Goal: Information Seeking & Learning: Understand process/instructions

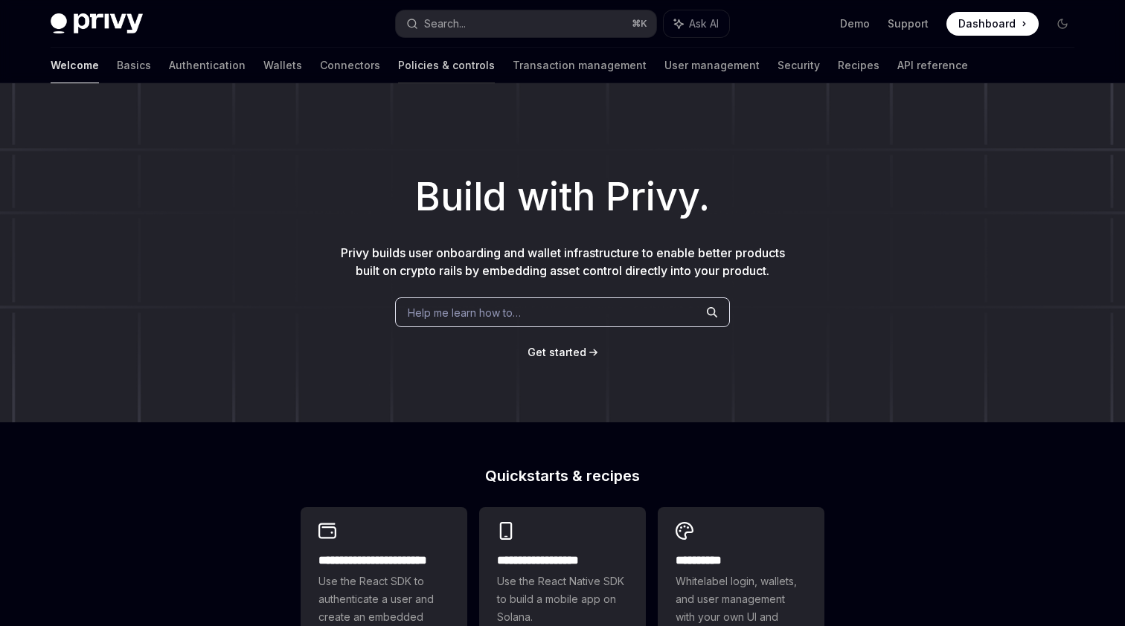
click at [398, 83] on div at bounding box center [446, 83] width 97 height 1
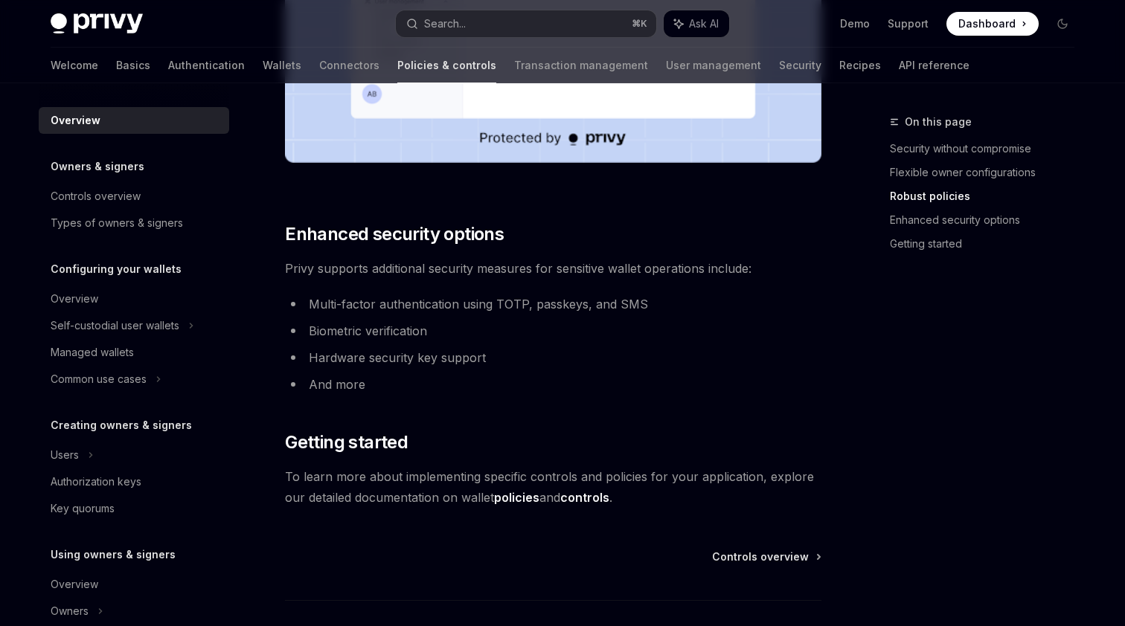
scroll to position [1198, 0]
click at [148, 350] on div "Managed wallets" at bounding box center [136, 353] width 170 height 18
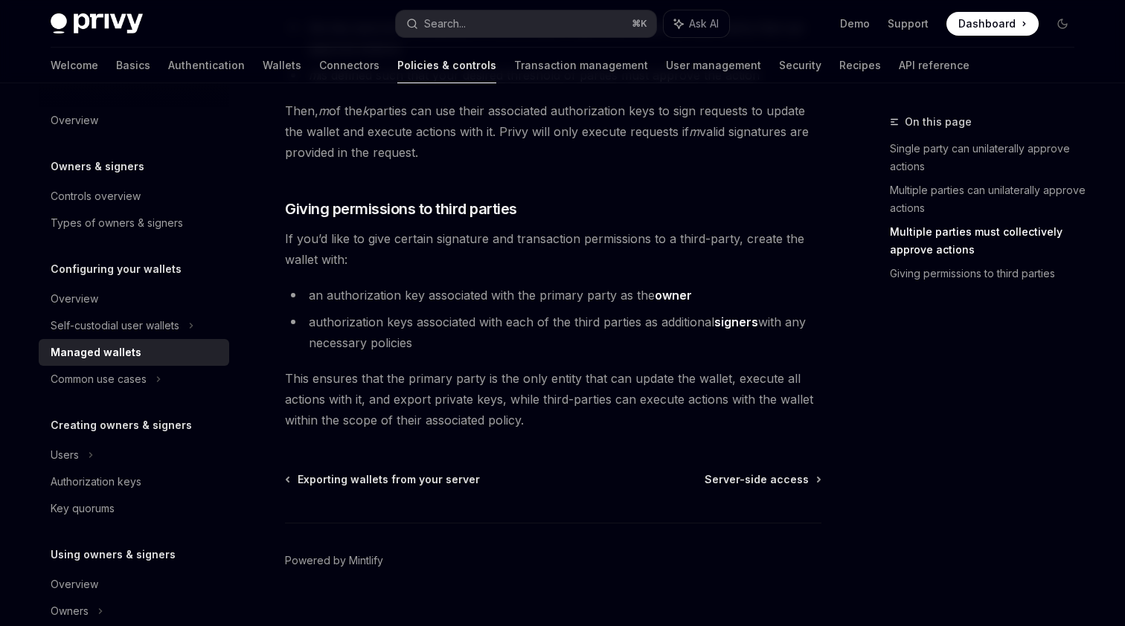
scroll to position [726, 0]
click at [174, 384] on div "Common use cases" at bounding box center [134, 379] width 190 height 27
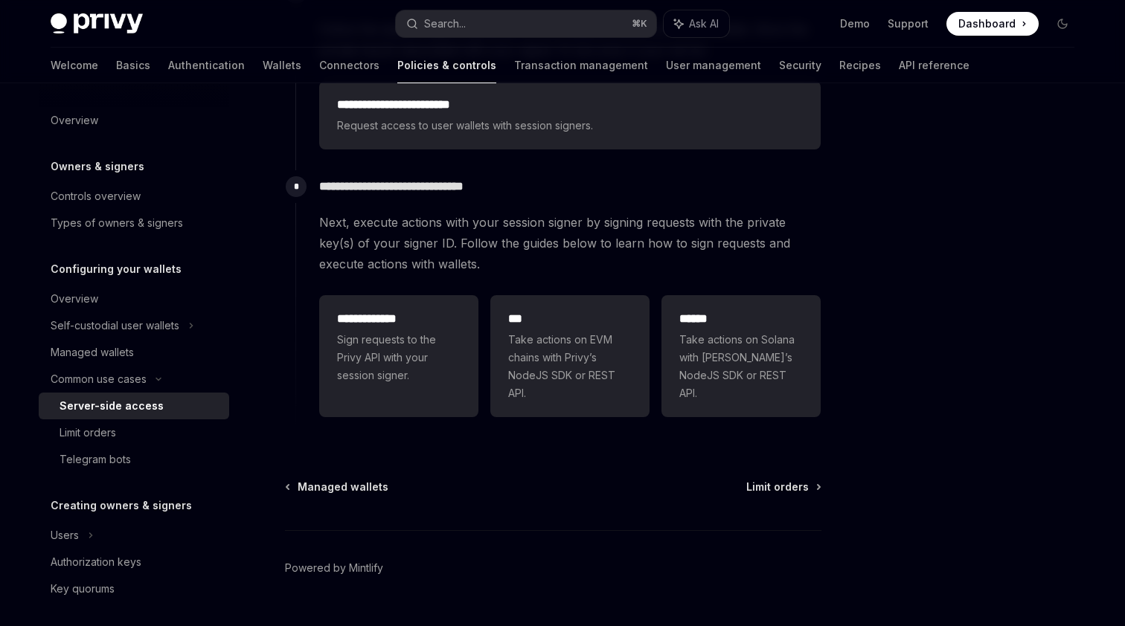
scroll to position [461, 0]
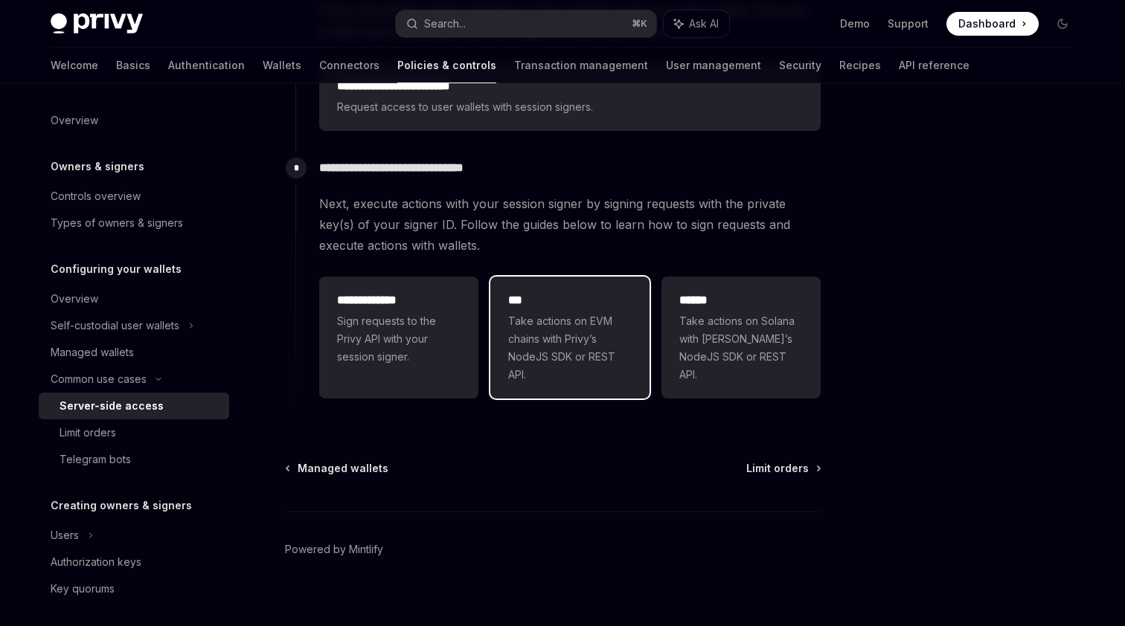
click at [556, 368] on span "Take actions on EVM chains with Privy’s NodeJS SDK or REST API." at bounding box center [569, 347] width 123 height 71
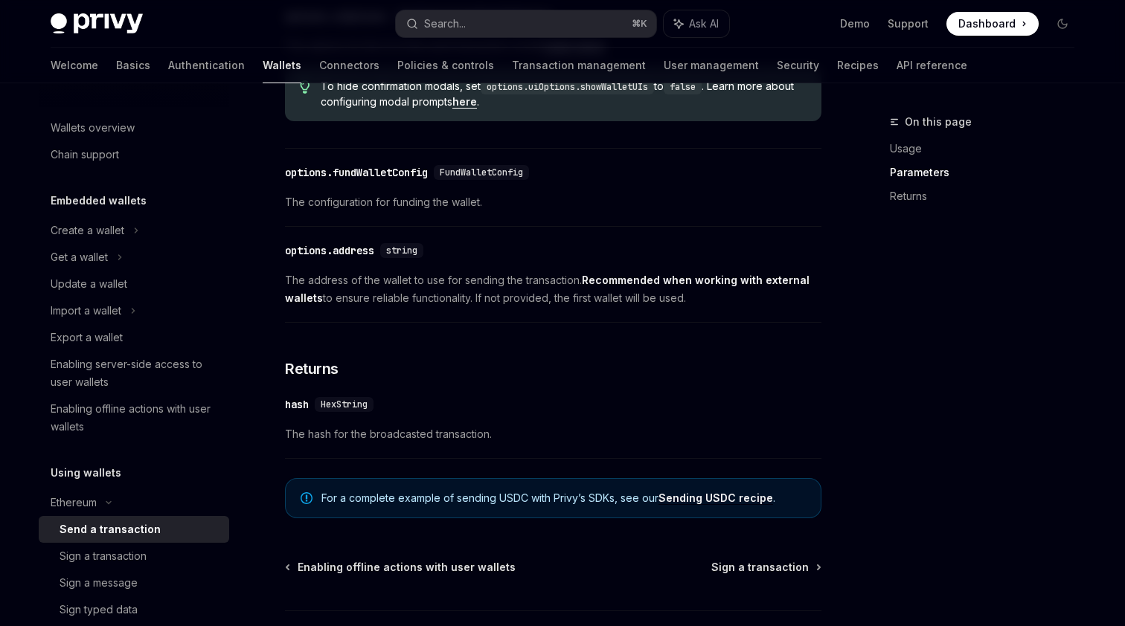
scroll to position [841, 0]
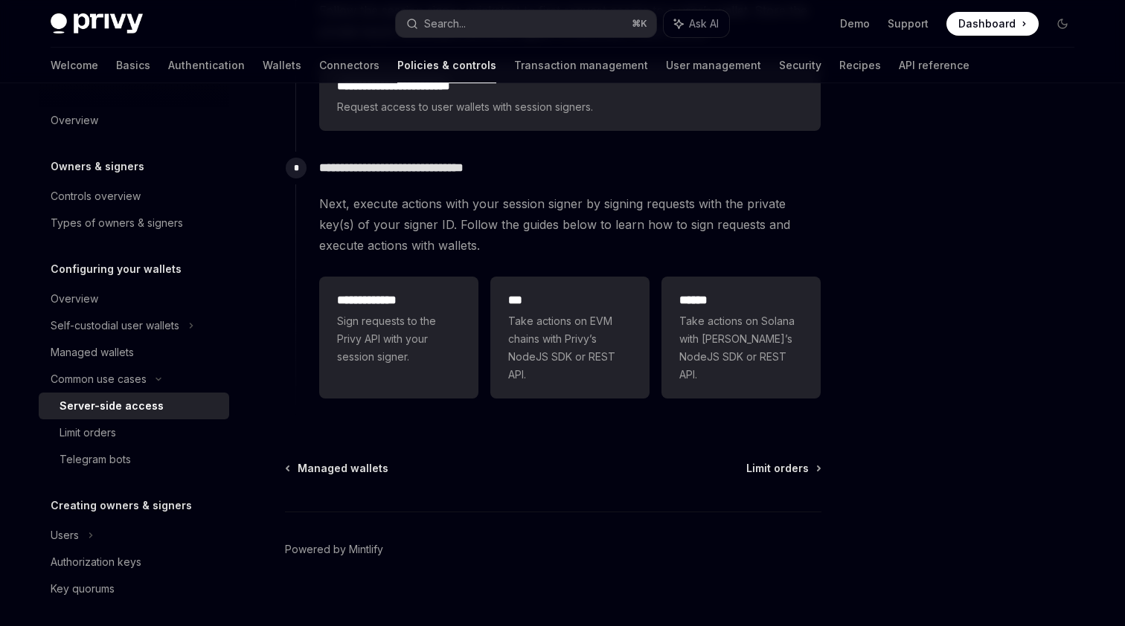
scroll to position [462, 0]
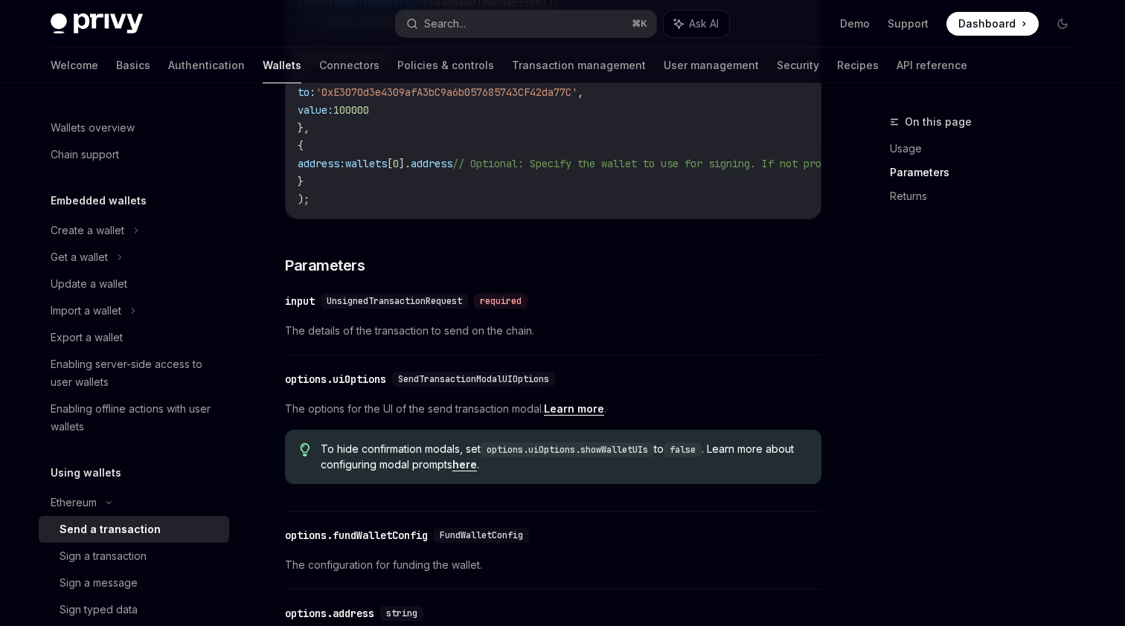
scroll to position [841, 0]
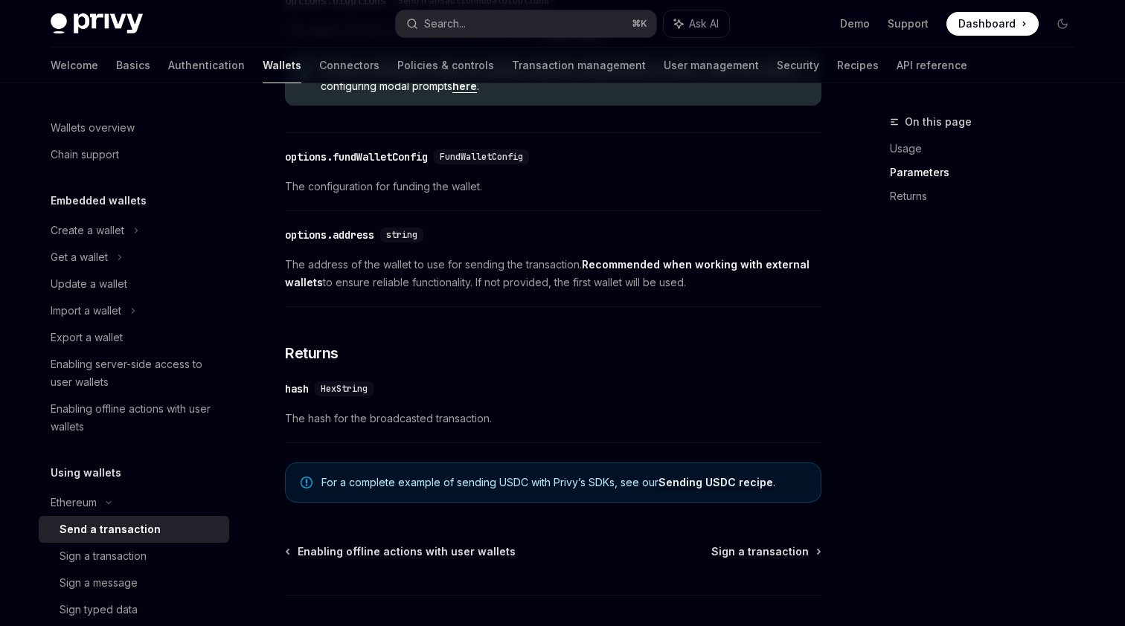
click at [693, 483] on link "Sending USDC recipe" at bounding box center [715, 482] width 115 height 13
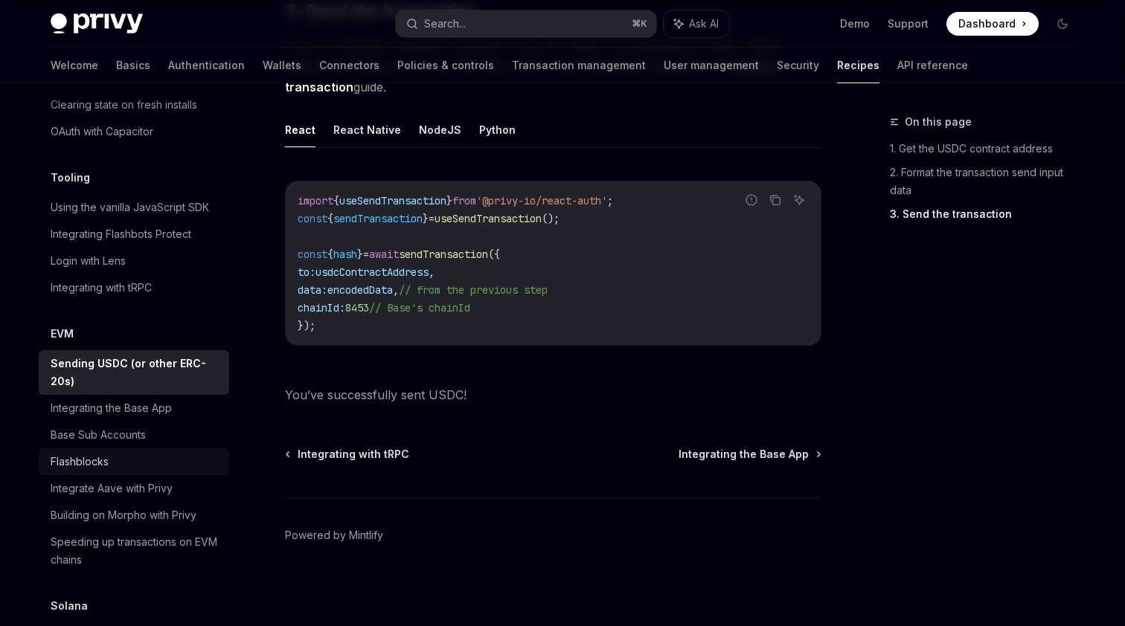
scroll to position [1888, 0]
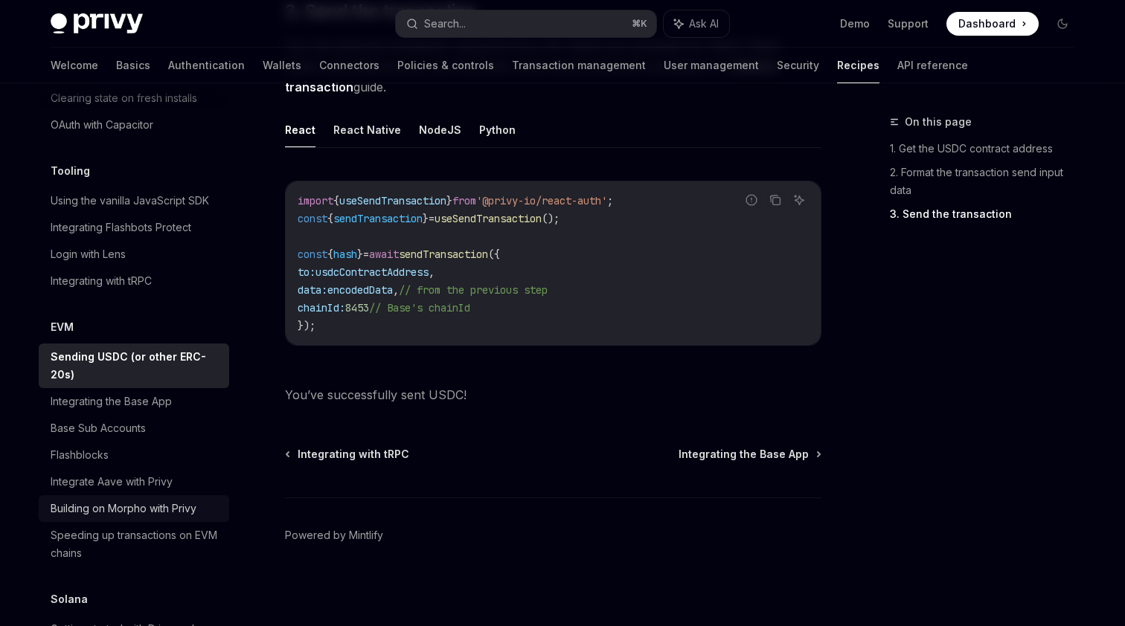
click at [170, 500] on div "Building on Morpho with Privy" at bounding box center [124, 509] width 146 height 18
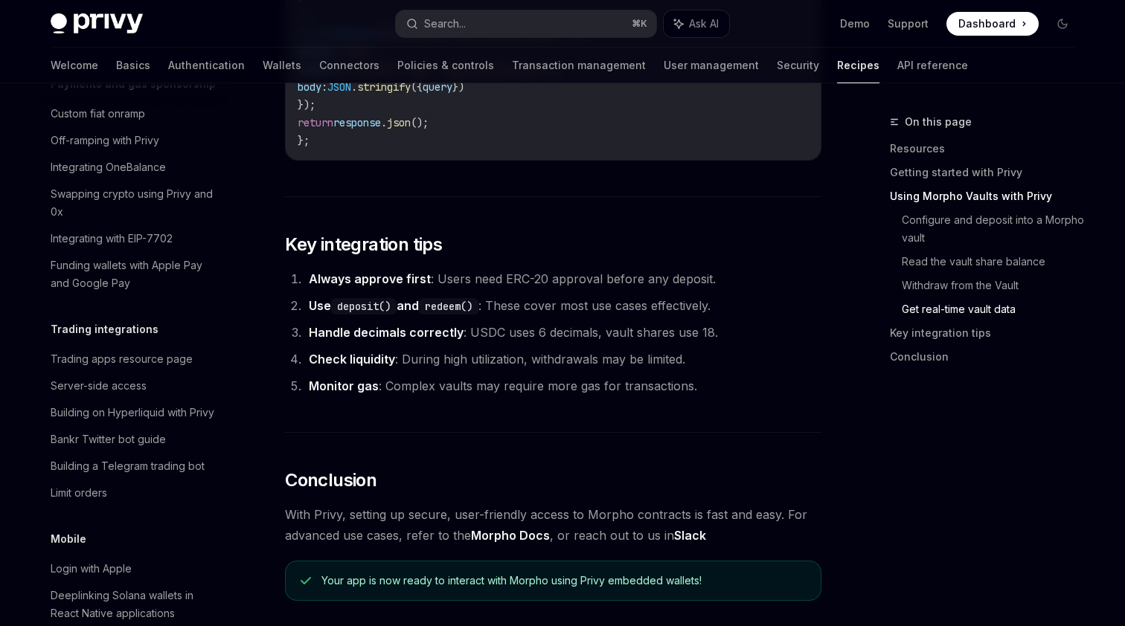
scroll to position [1344, 0]
click at [157, 379] on div "Server-side access" at bounding box center [136, 388] width 170 height 18
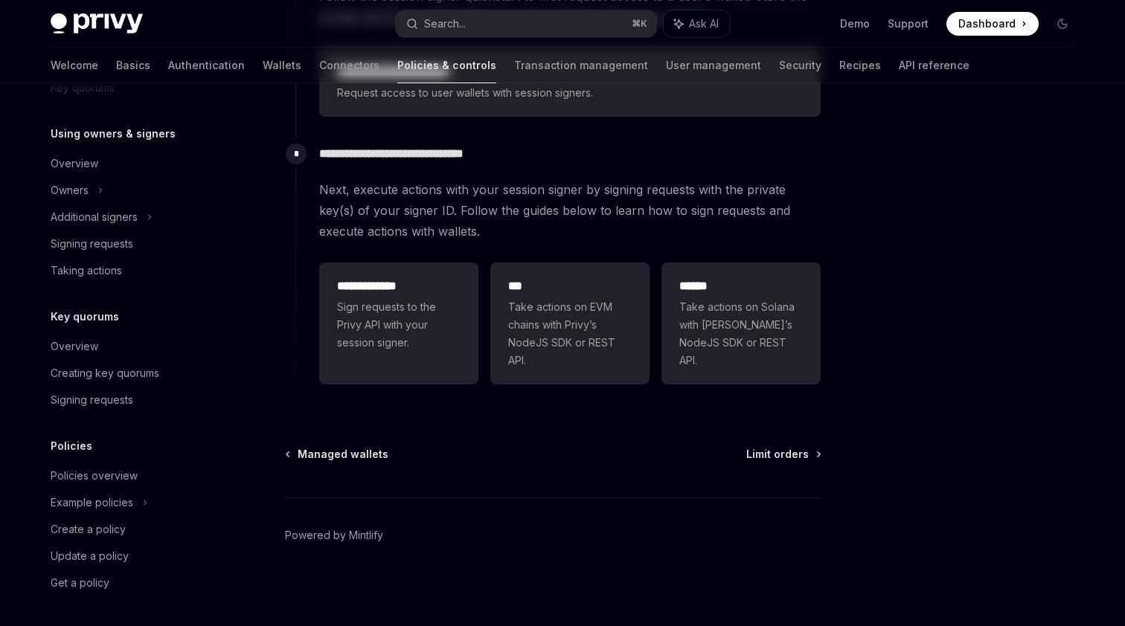
type textarea "*"
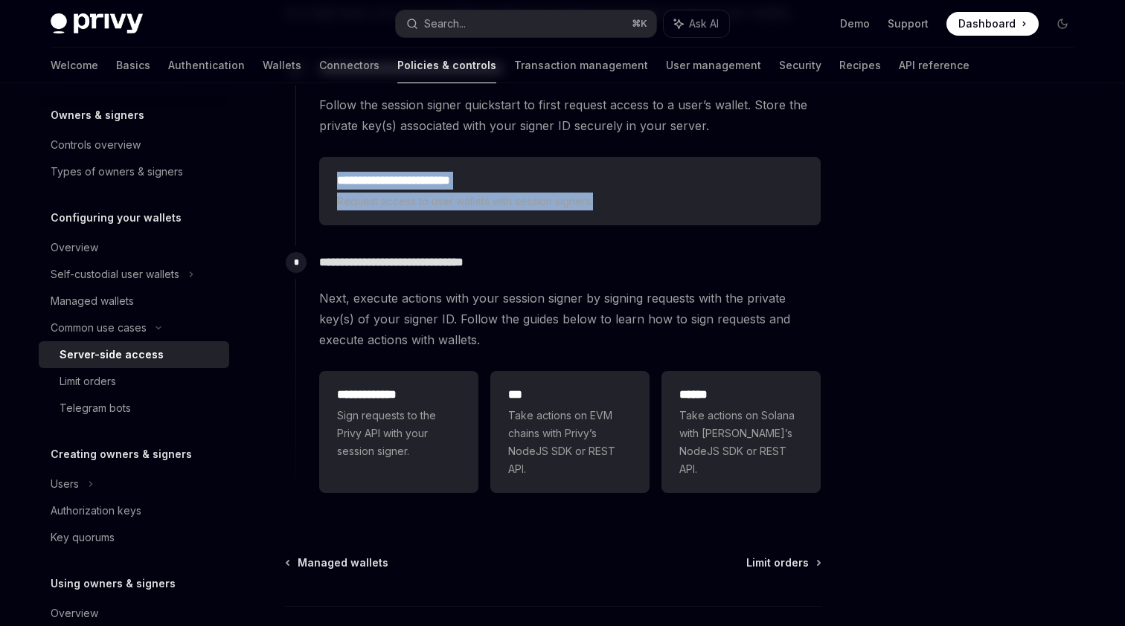
scroll to position [374, 0]
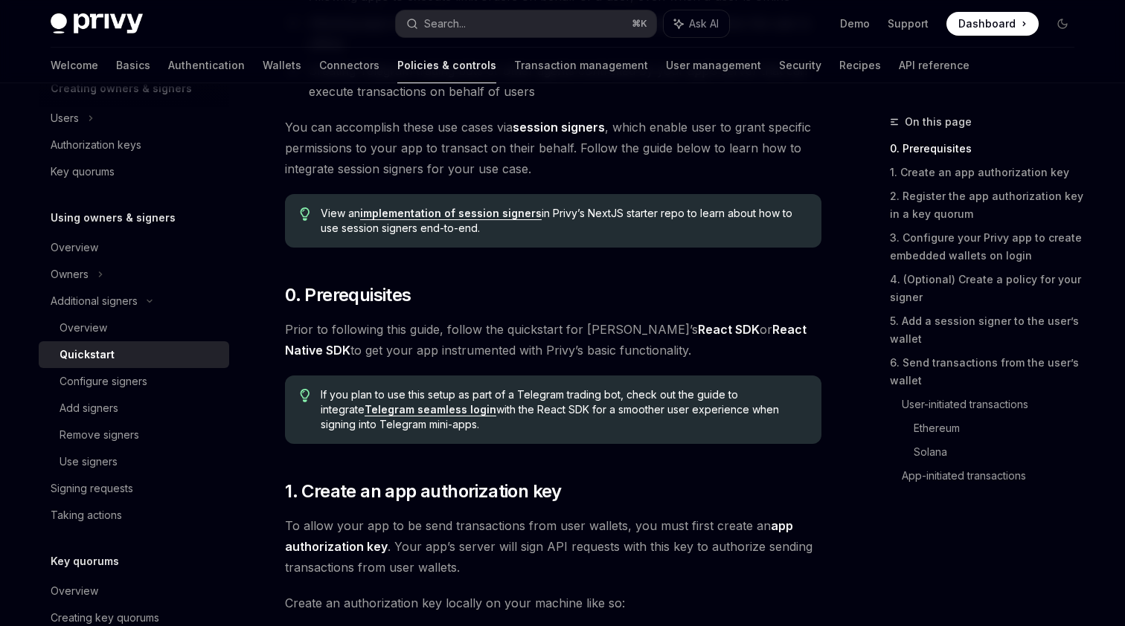
scroll to position [289, 0]
